Goal: Transaction & Acquisition: Book appointment/travel/reservation

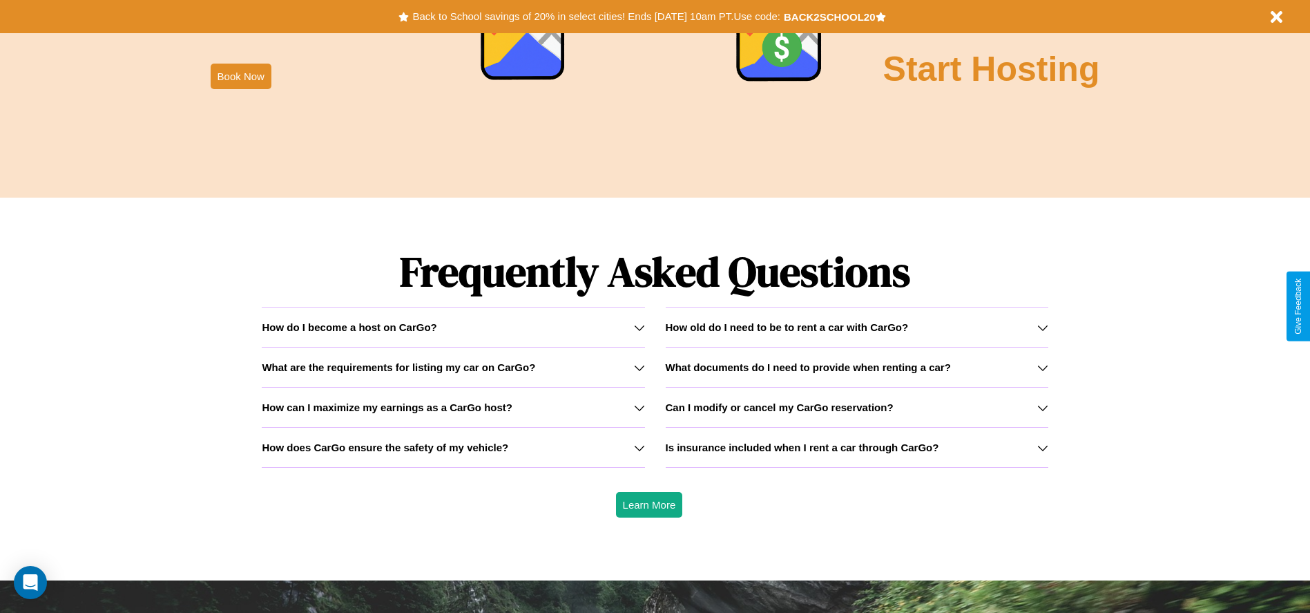
scroll to position [1982, 0]
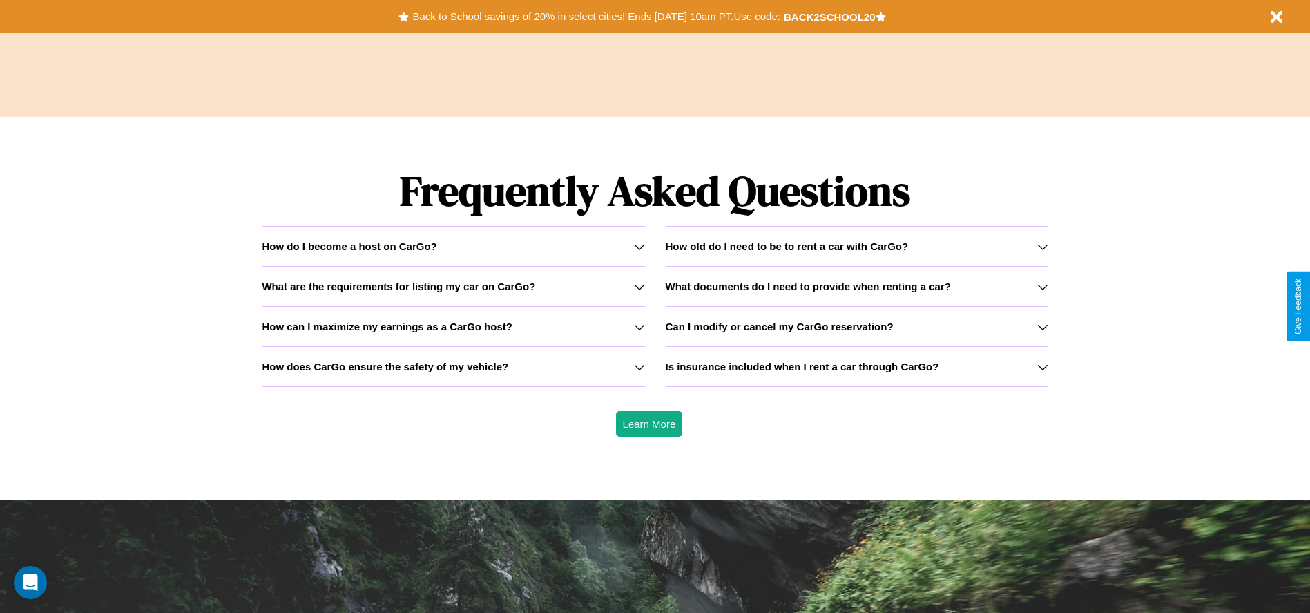
click at [639, 326] on icon at bounding box center [639, 326] width 11 height 11
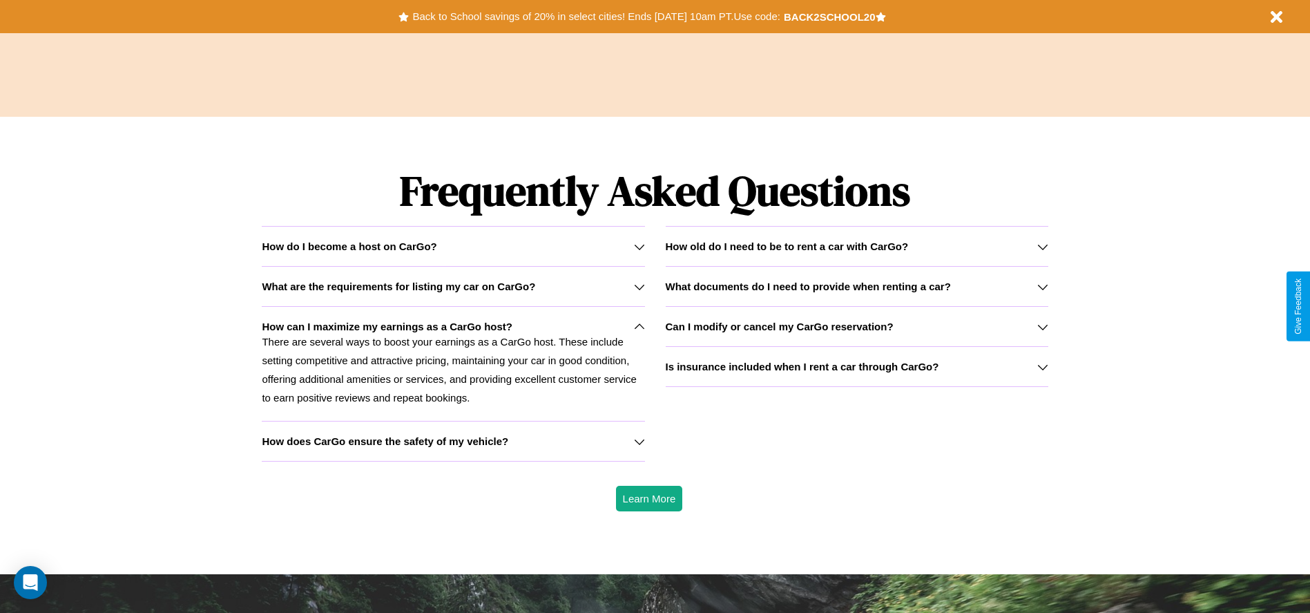
click at [639, 286] on icon at bounding box center [639, 286] width 11 height 11
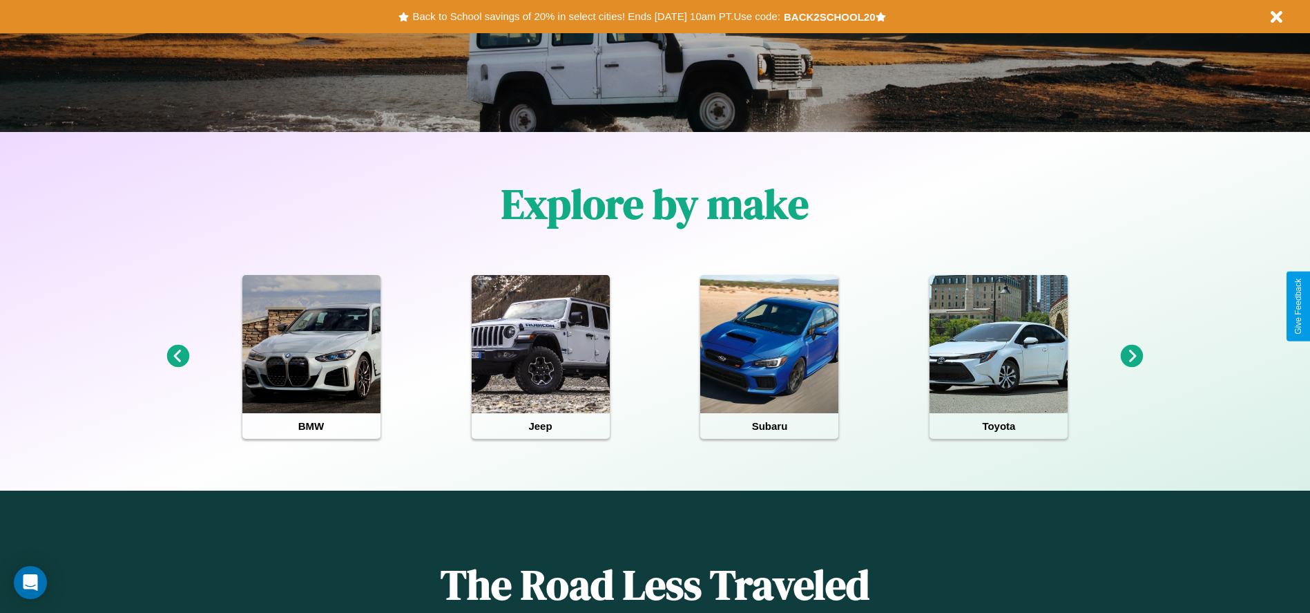
scroll to position [0, 0]
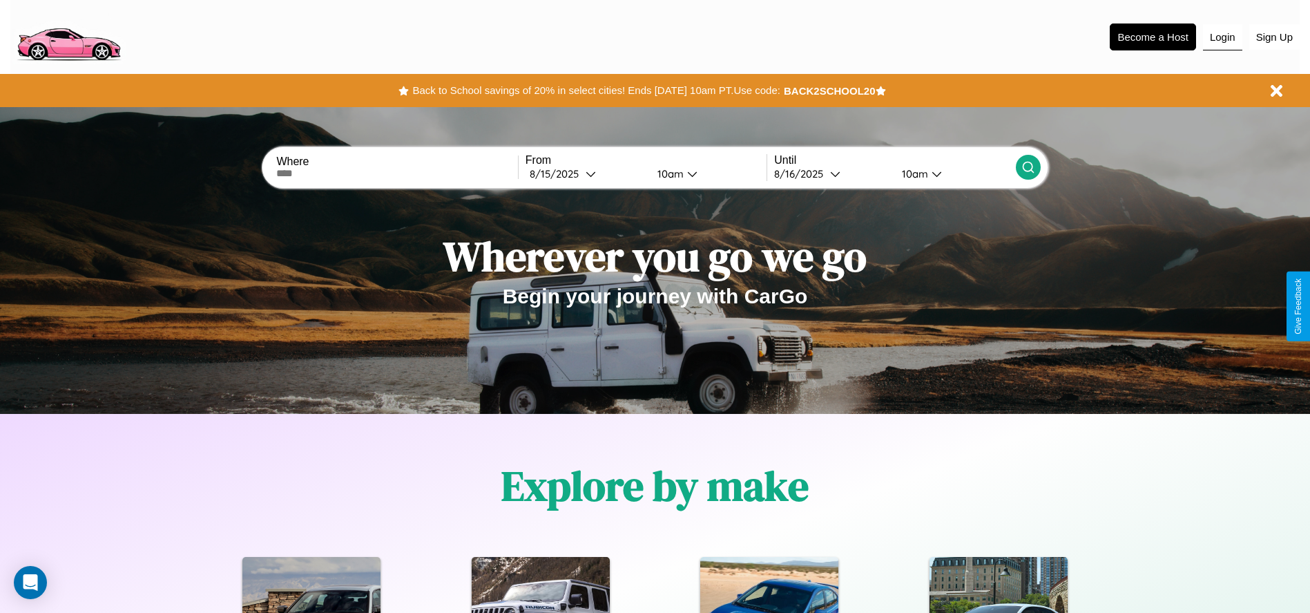
click at [1223, 37] on button "Login" at bounding box center [1222, 37] width 39 height 26
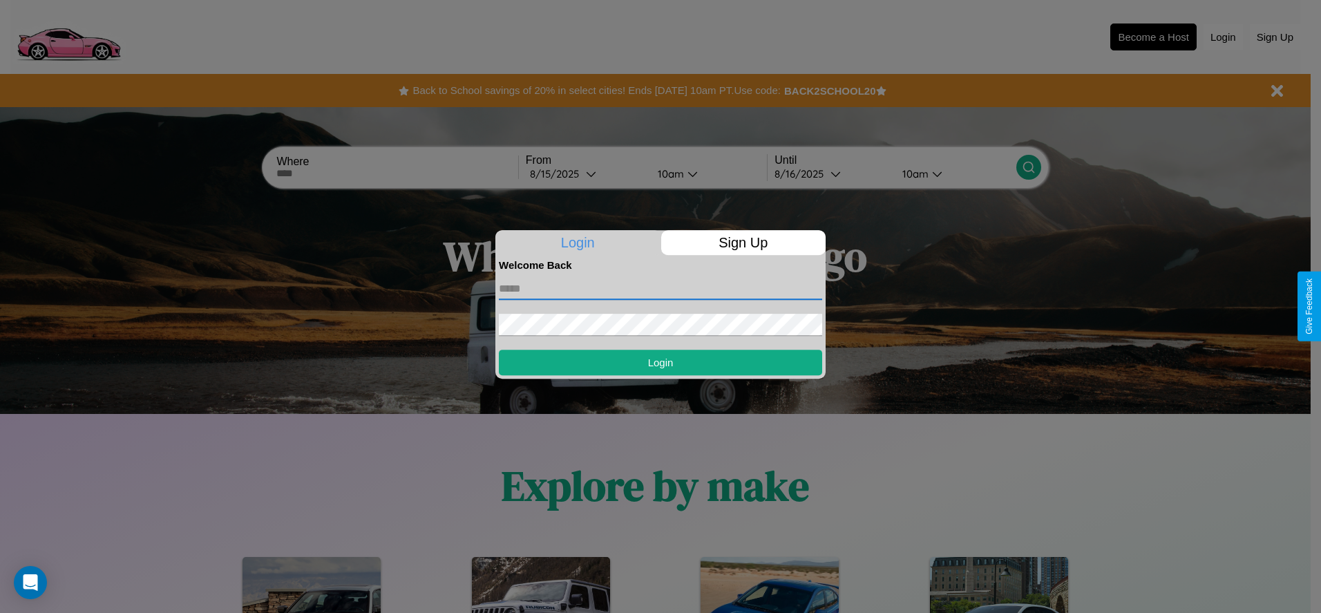
click at [660, 288] on input "text" at bounding box center [660, 289] width 323 height 22
type input "**********"
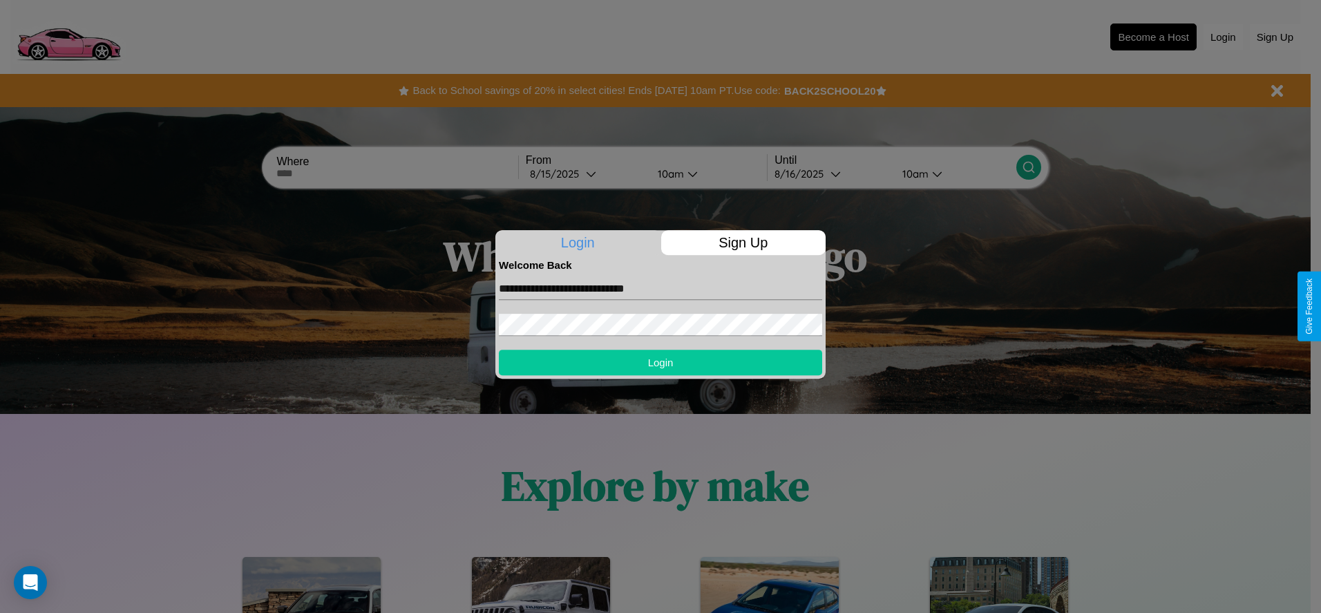
click at [660, 362] on button "Login" at bounding box center [660, 362] width 323 height 26
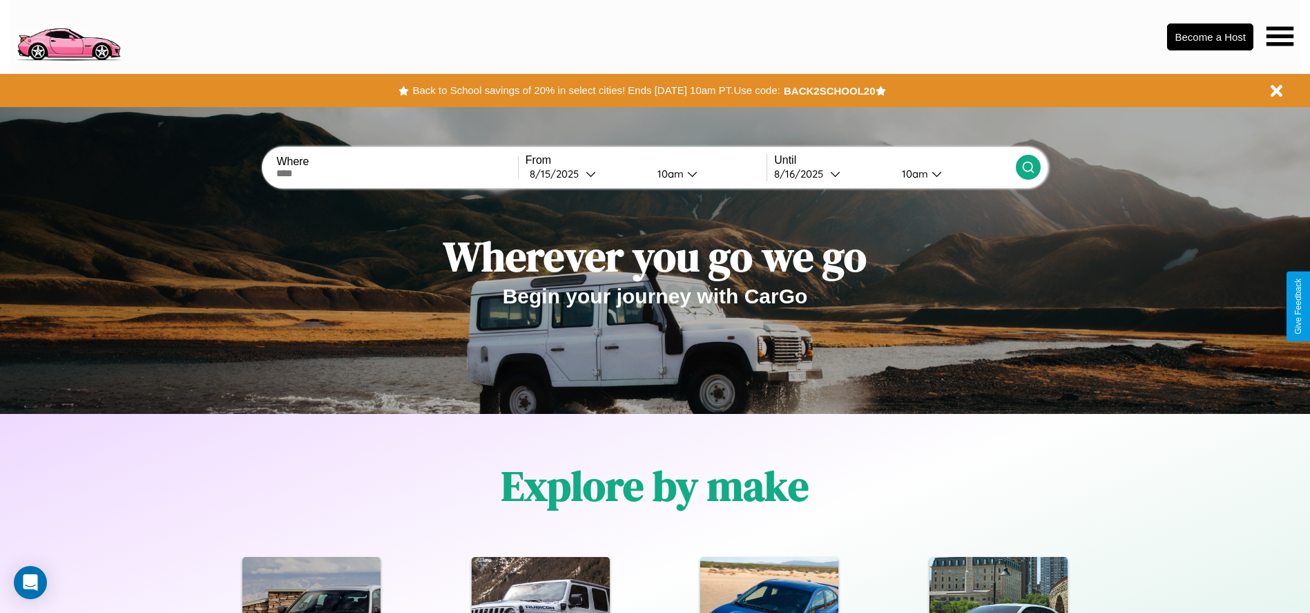
click at [1280, 36] on icon at bounding box center [1280, 35] width 27 height 19
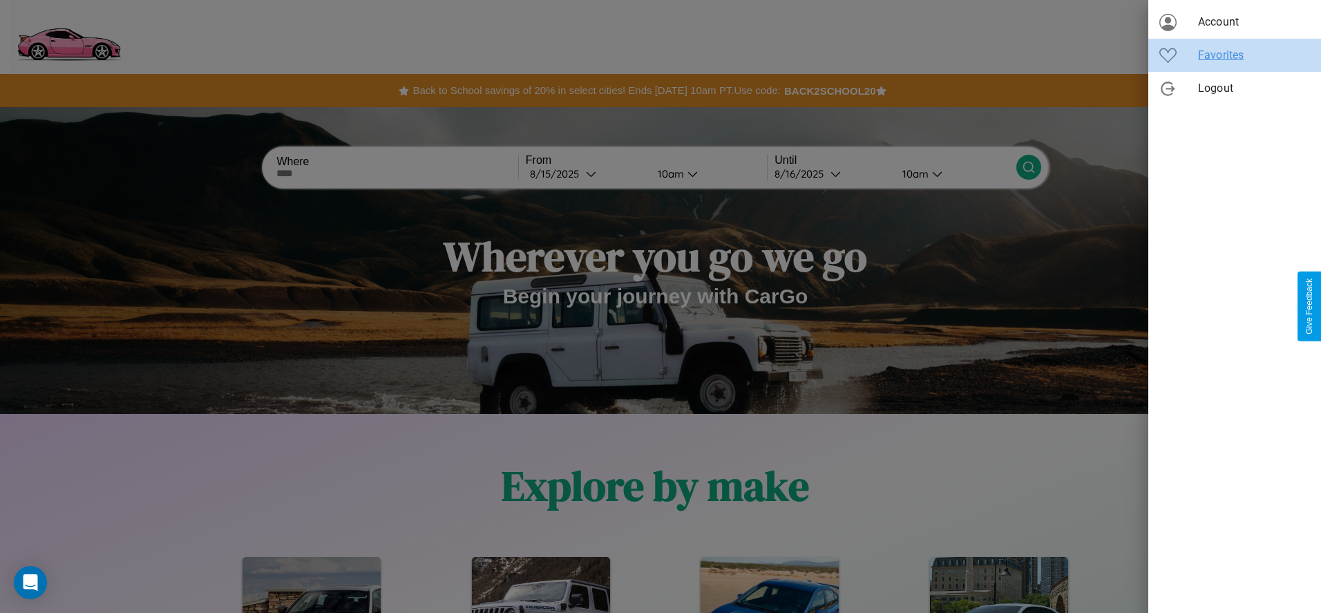
click at [1234, 55] on span "Favorites" at bounding box center [1254, 55] width 112 height 17
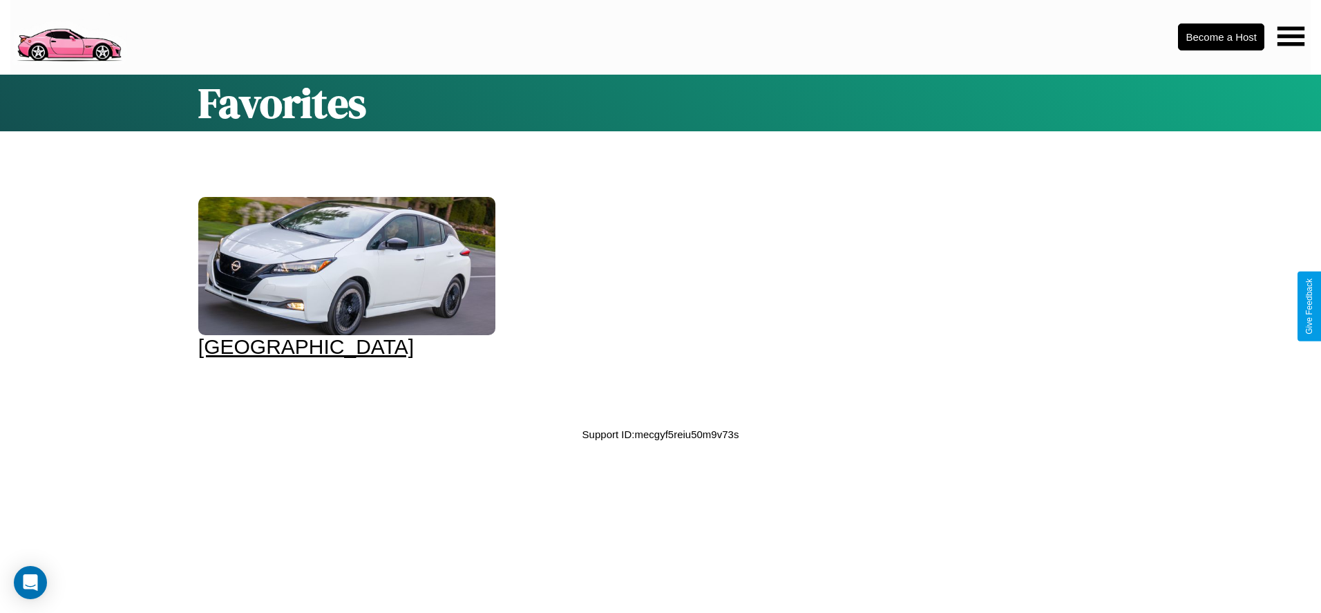
click at [345, 278] on div at bounding box center [346, 266] width 297 height 138
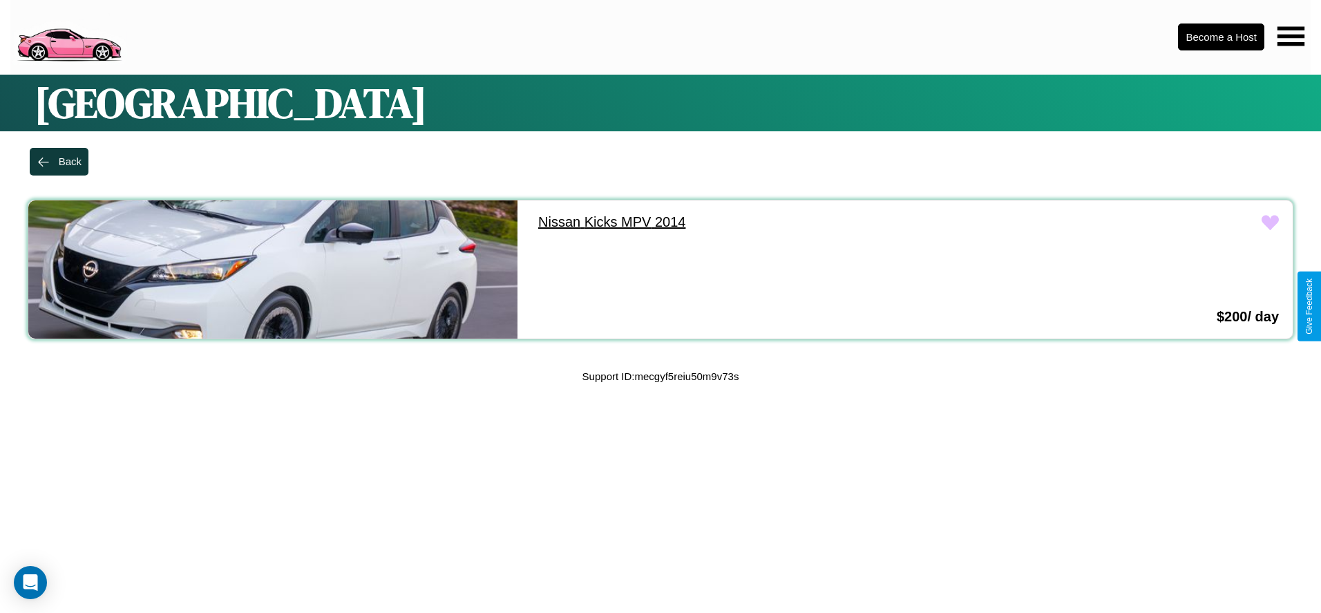
click at [763, 222] on link "Nissan Kicks MPV 2014" at bounding box center [768, 222] width 489 height 44
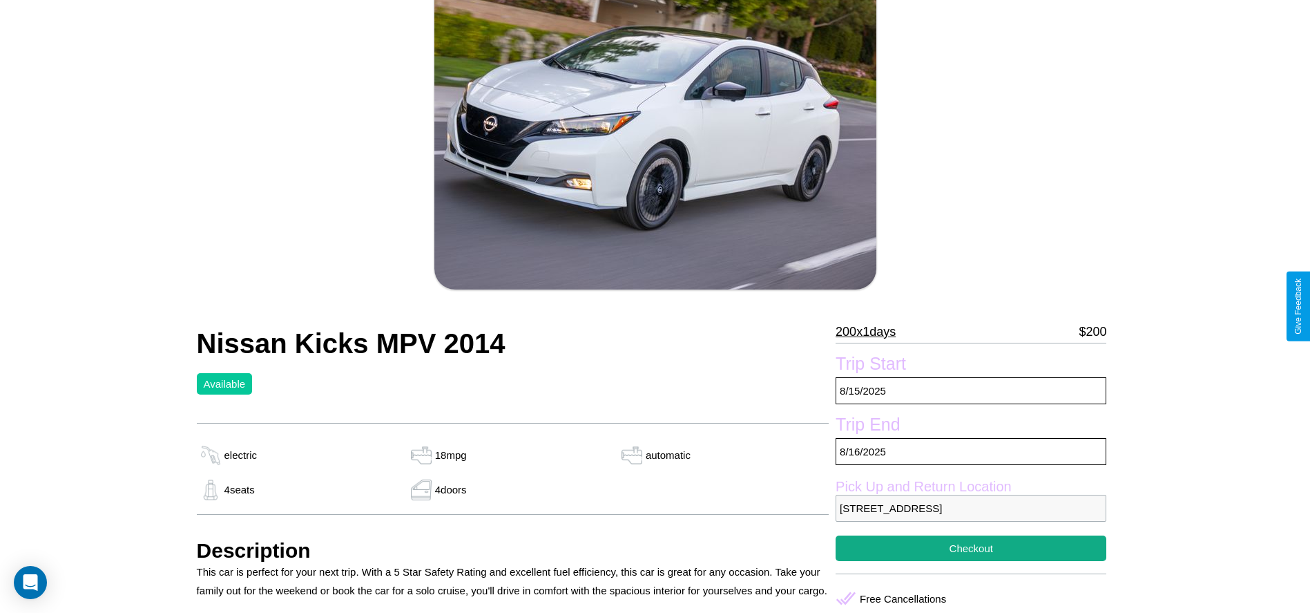
scroll to position [317, 0]
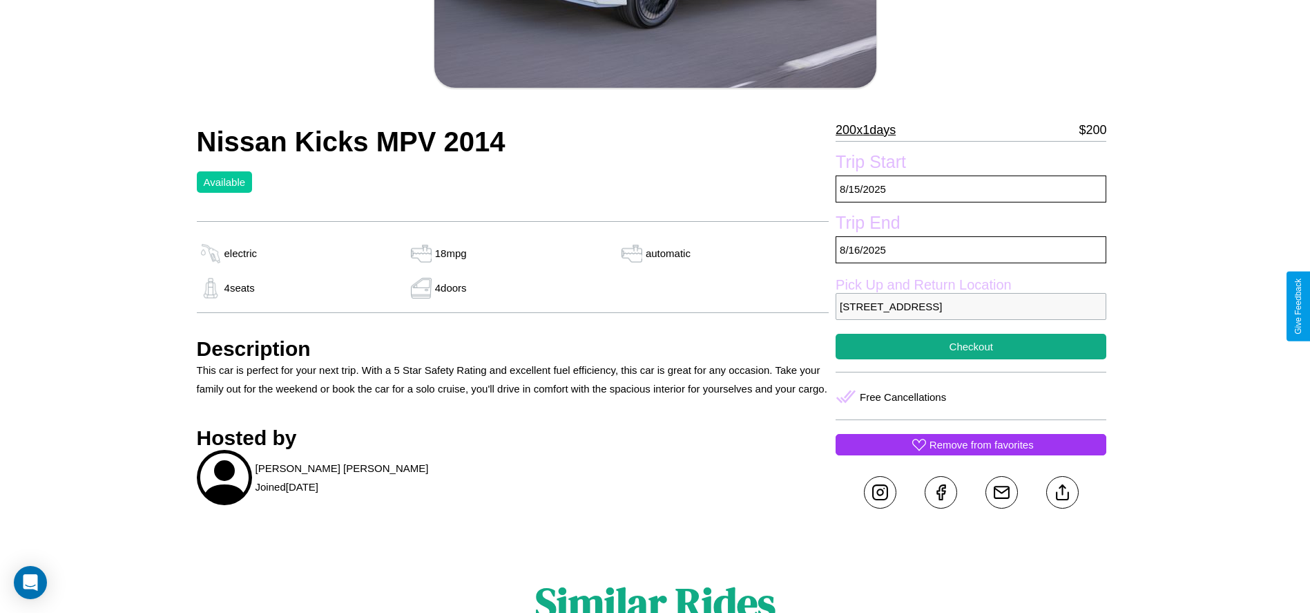
click at [971, 306] on p "5997 Union Street Brisbane Queensland 11846 Australia" at bounding box center [971, 306] width 271 height 27
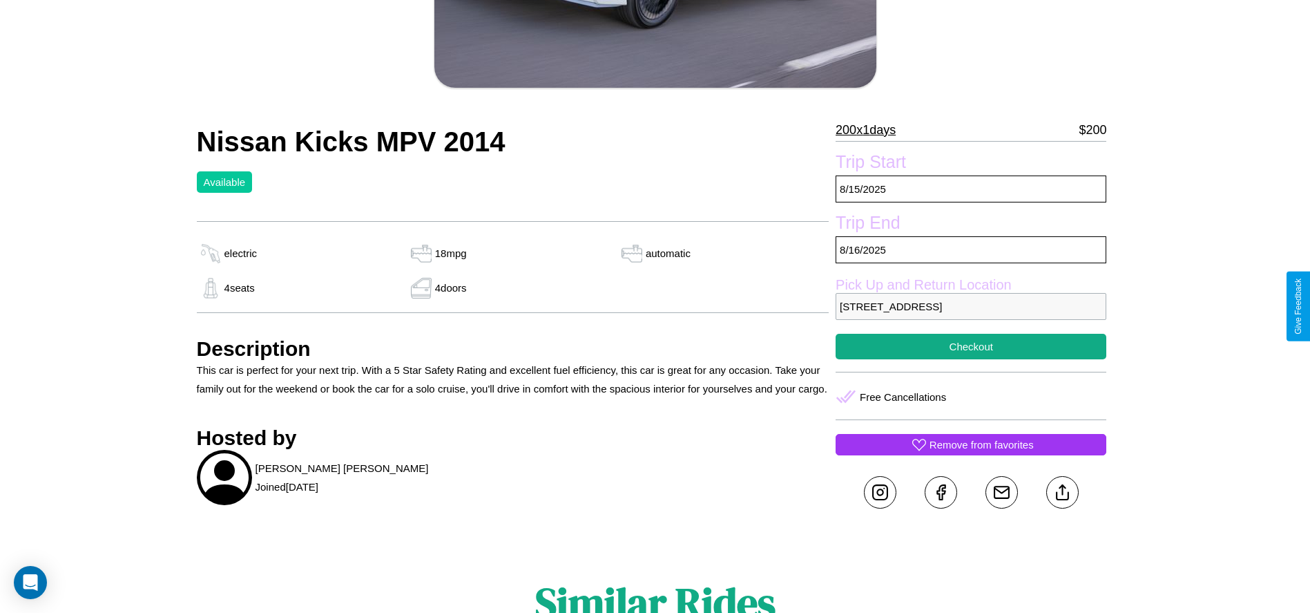
click at [971, 306] on p "5997 Union Street Brisbane Queensland 11846 Australia" at bounding box center [971, 306] width 271 height 27
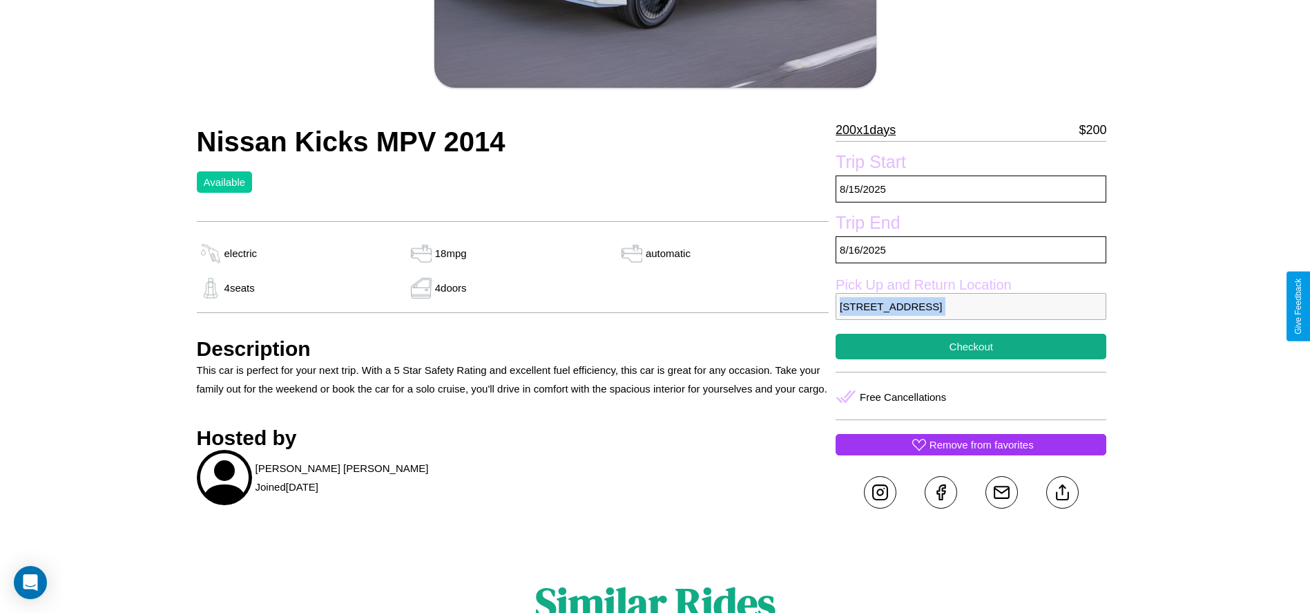
click at [971, 306] on p "5997 Union Street Brisbane Queensland 11846 Australia" at bounding box center [971, 306] width 271 height 27
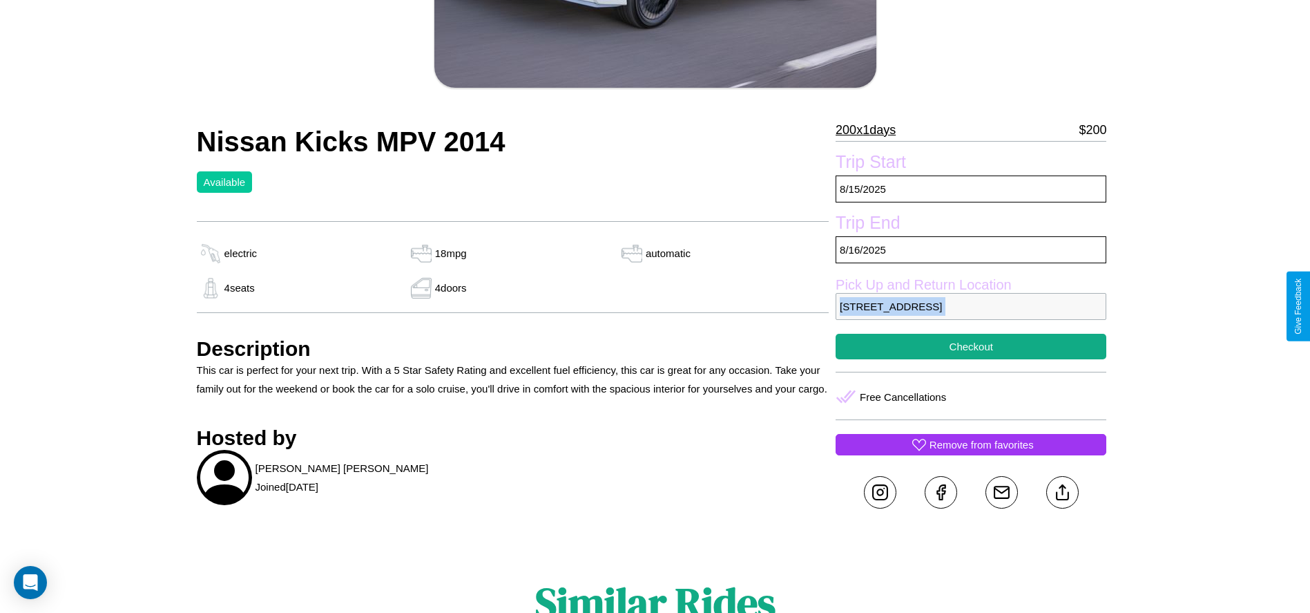
click at [971, 306] on p "5997 Union Street Brisbane Queensland 11846 Australia" at bounding box center [971, 306] width 271 height 27
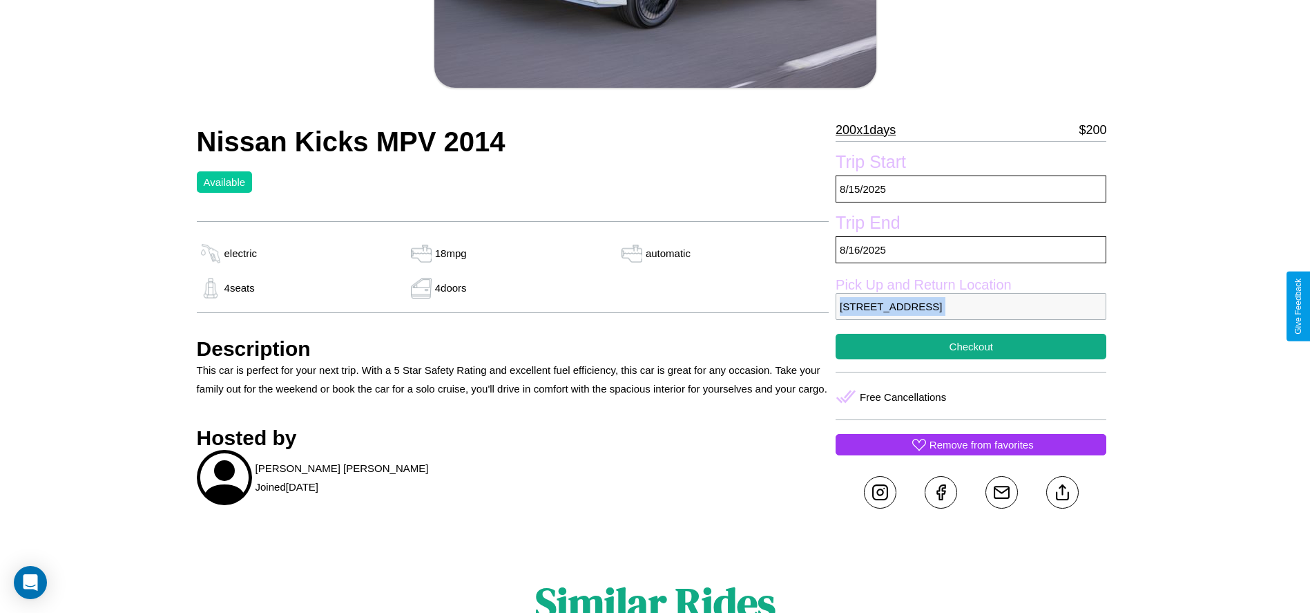
click at [971, 306] on p "5997 Union Street Brisbane Queensland 11846 Australia" at bounding box center [971, 306] width 271 height 27
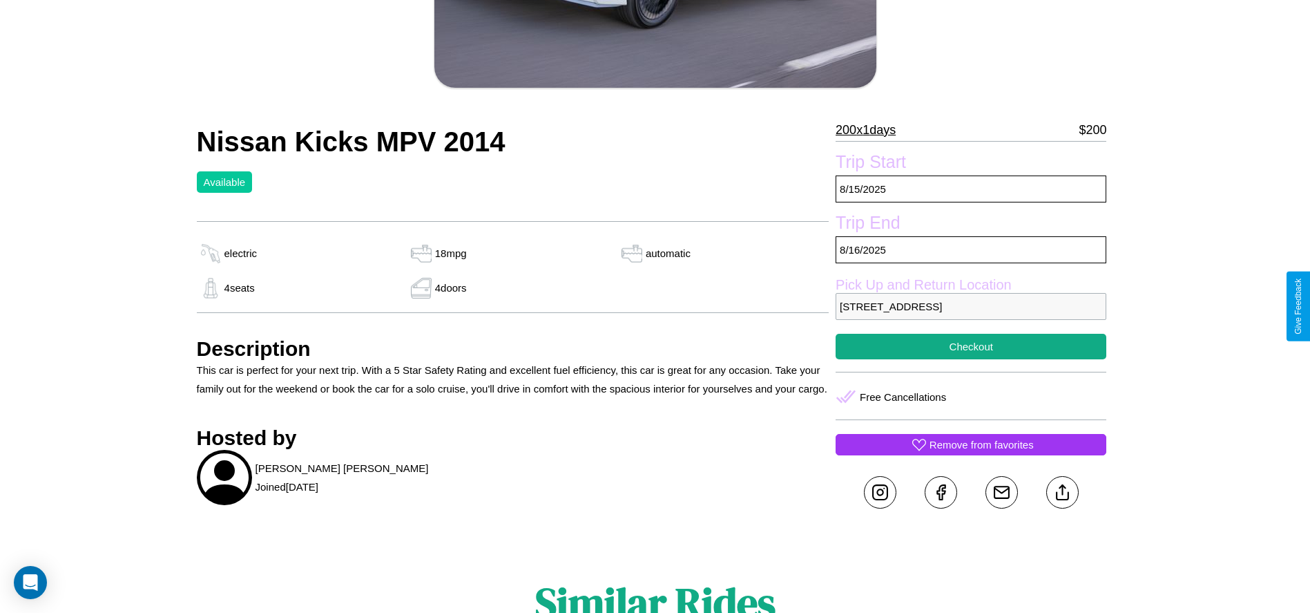
scroll to position [357, 0]
